Goal: Feedback & Contribution: Contribute content

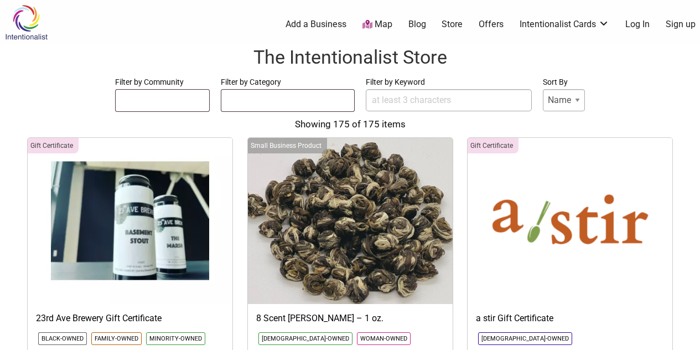
select select
click at [385, 103] on input "Filter by Keyword" at bounding box center [449, 100] width 166 height 22
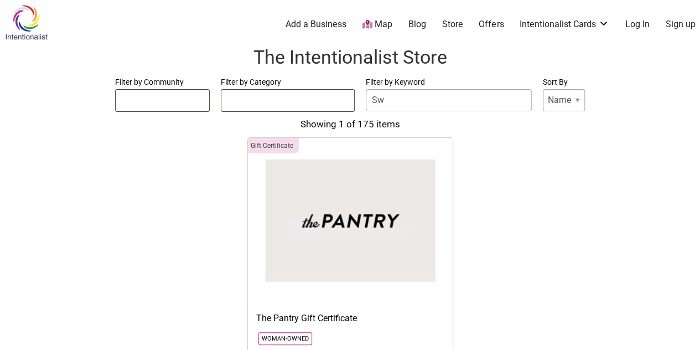
type input "S"
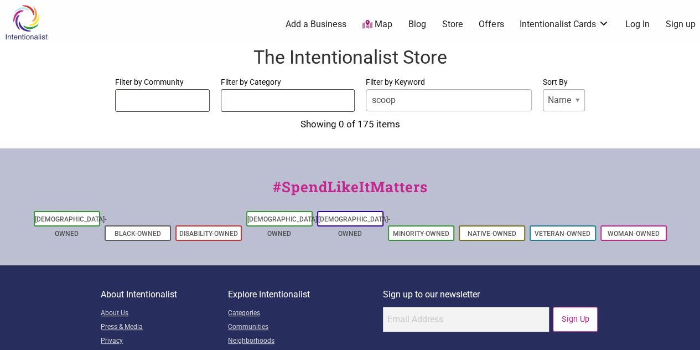
type input "scoop"
click at [322, 24] on link "Add a Business" at bounding box center [316, 24] width 61 height 12
